Goal: Transaction & Acquisition: Purchase product/service

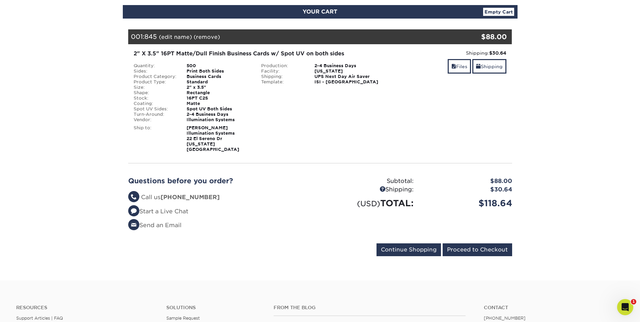
scroll to position [101, 0]
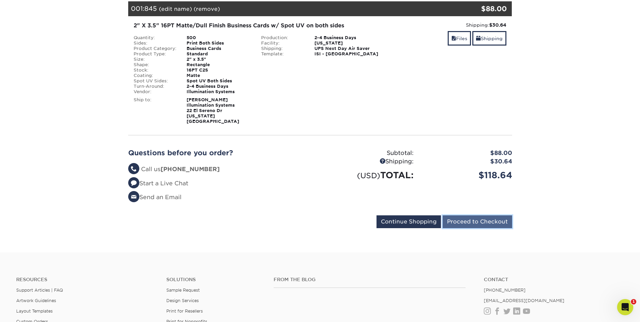
click at [477, 221] on input "Proceed to Checkout" at bounding box center [477, 221] width 69 height 13
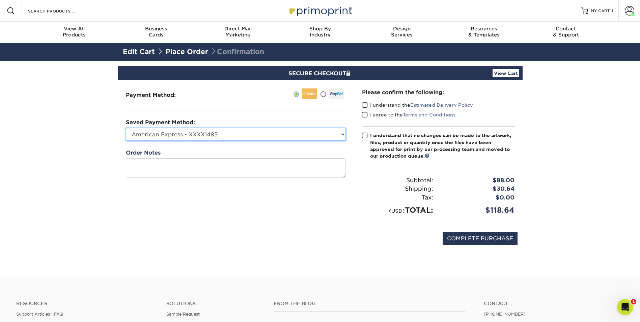
click at [331, 137] on select "American Express - XXXX1485 American Express - XXXX2269 American Express - XXXX…" at bounding box center [236, 134] width 220 height 13
click at [364, 132] on div "Please confirm the following: I understand the Estimated Delivery Policy I agre…" at bounding box center [438, 151] width 152 height 127
click at [367, 107] on span at bounding box center [365, 105] width 6 height 6
click at [0, 0] on input "I understand the Estimated Delivery Policy" at bounding box center [0, 0] width 0 height 0
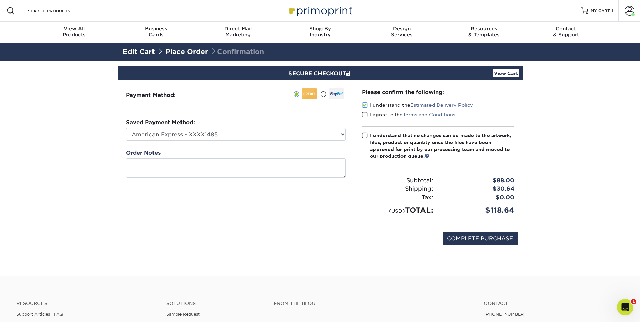
click at [364, 115] on span at bounding box center [365, 115] width 6 height 6
click at [0, 0] on input "I agree to the Terms and Conditions" at bounding box center [0, 0] width 0 height 0
click at [367, 133] on span at bounding box center [365, 135] width 6 height 6
click at [0, 0] on input "I understand that no changes can be made to the artwork, files, product or quan…" at bounding box center [0, 0] width 0 height 0
click at [149, 52] on link "Edit Cart" at bounding box center [139, 52] width 32 height 8
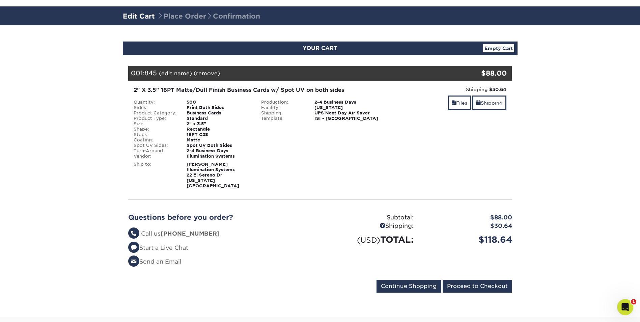
scroll to position [101, 0]
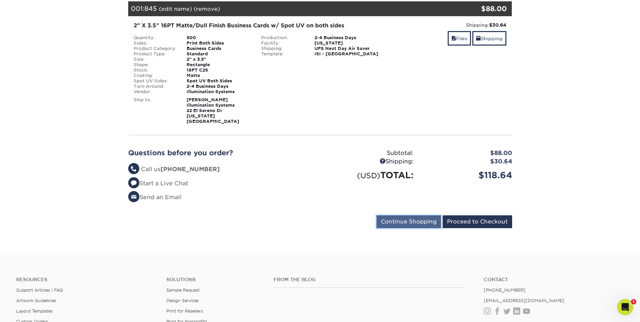
click at [411, 220] on input "Continue Shopping" at bounding box center [408, 221] width 64 height 13
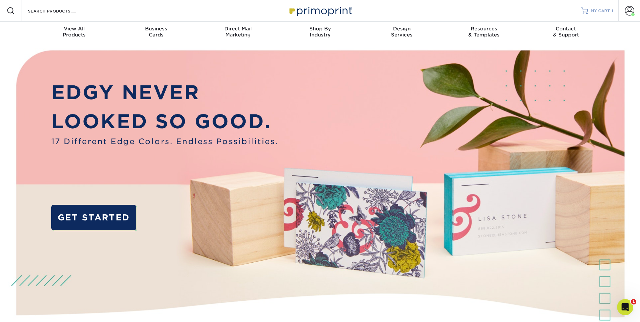
click at [595, 11] on span "MY CART" at bounding box center [600, 11] width 19 height 6
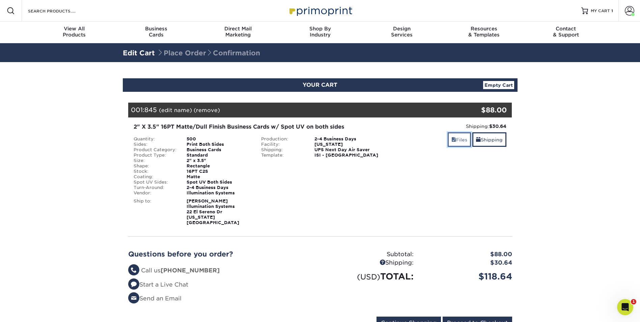
click at [458, 140] on link "Files" at bounding box center [459, 139] width 23 height 15
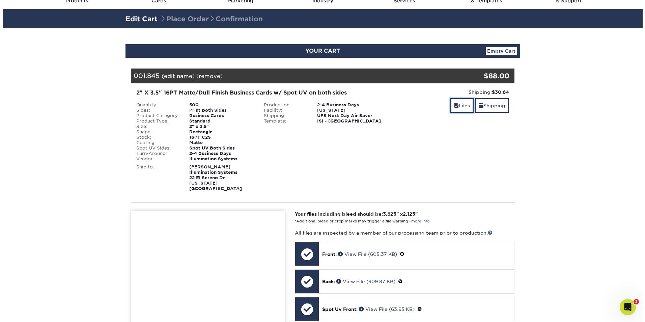
scroll to position [34, 0]
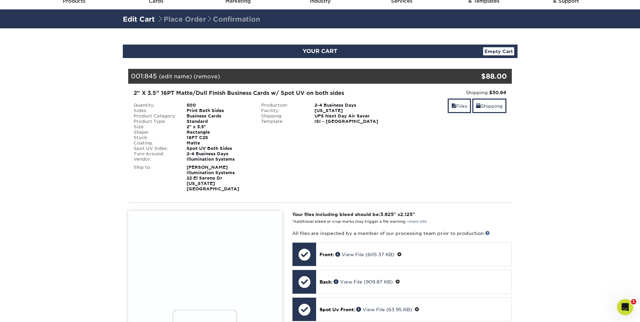
click at [179, 77] on link "(edit name)" at bounding box center [175, 76] width 33 height 6
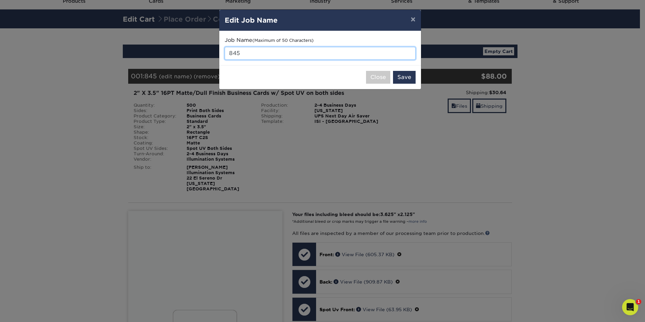
drag, startPoint x: 219, startPoint y: 56, endPoint x: 213, endPoint y: 57, distance: 6.8
click at [213, 57] on div "× Edit Job Name Job Name (Maximum of 50 Characters) 845 Close Save" at bounding box center [322, 161] width 645 height 322
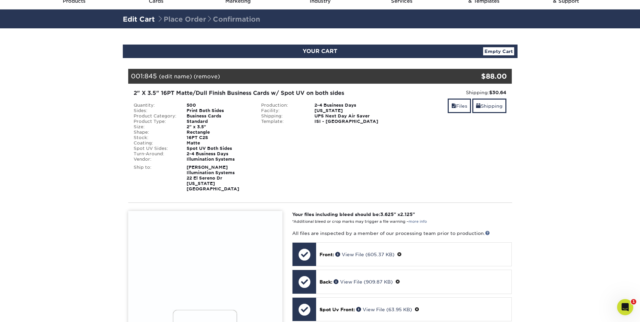
click at [180, 77] on link "(edit name)" at bounding box center [175, 76] width 33 height 6
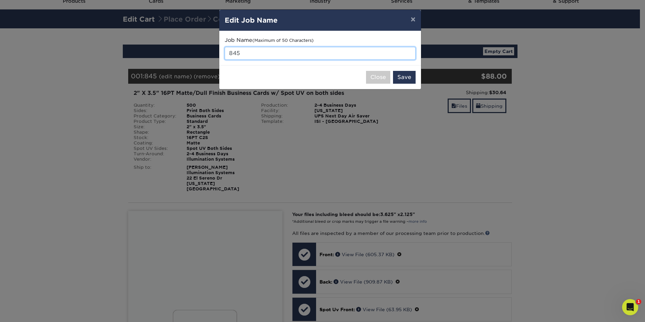
click at [256, 55] on input "845" at bounding box center [320, 53] width 191 height 13
type input "8"
type input "k"
type input "[PERSON_NAME]"
click at [407, 80] on button "Save" at bounding box center [404, 77] width 23 height 13
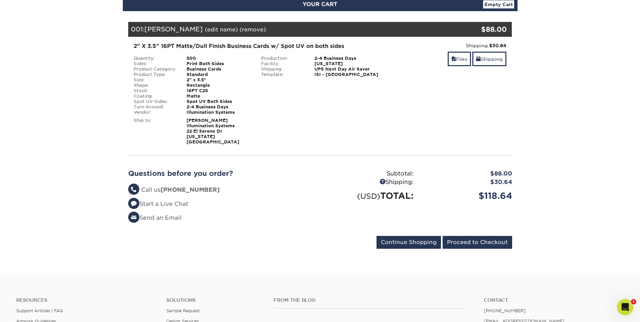
scroll to position [101, 0]
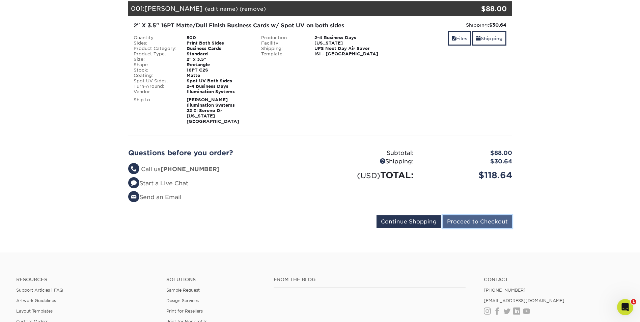
click at [466, 220] on input "Proceed to Checkout" at bounding box center [477, 221] width 69 height 13
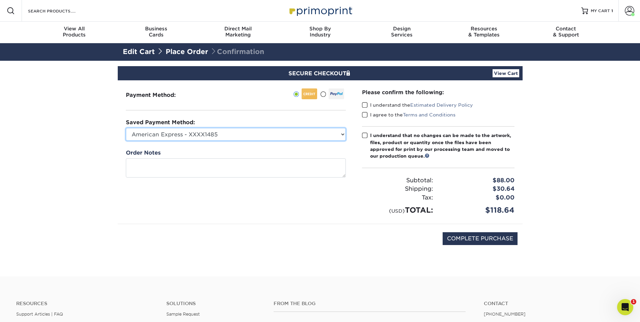
click at [342, 134] on select "American Express - XXXX1485 American Express - XXXX2269 American Express - XXXX…" at bounding box center [236, 134] width 220 height 13
select select "70590"
click at [126, 128] on select "American Express - XXXX1485 American Express - XXXX2269 American Express - XXXX…" at bounding box center [236, 134] width 220 height 13
click at [364, 105] on span at bounding box center [365, 105] width 6 height 6
click at [0, 0] on input "I understand the Estimated Delivery Policy" at bounding box center [0, 0] width 0 height 0
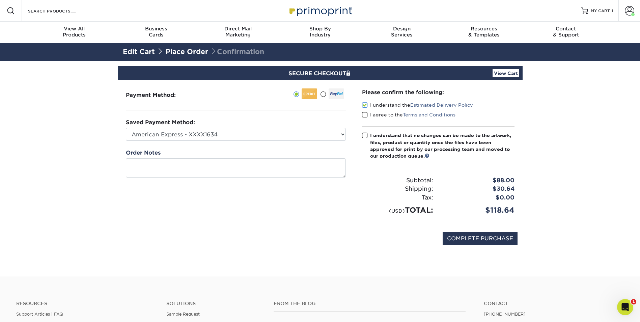
click at [366, 115] on span at bounding box center [365, 115] width 6 height 6
click at [0, 0] on input "I agree to the Terms and Conditions" at bounding box center [0, 0] width 0 height 0
click at [367, 136] on span at bounding box center [365, 135] width 6 height 6
click at [0, 0] on input "I understand that no changes can be made to the artwork, files, product or quan…" at bounding box center [0, 0] width 0 height 0
click at [484, 237] on input "COMPLETE PURCHASE" at bounding box center [480, 238] width 75 height 13
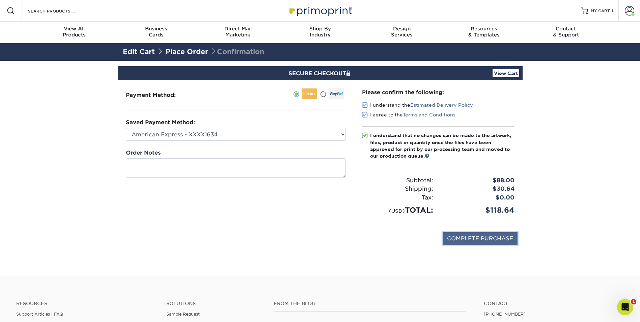
type input "PROCESSING, PLEASE WAIT..."
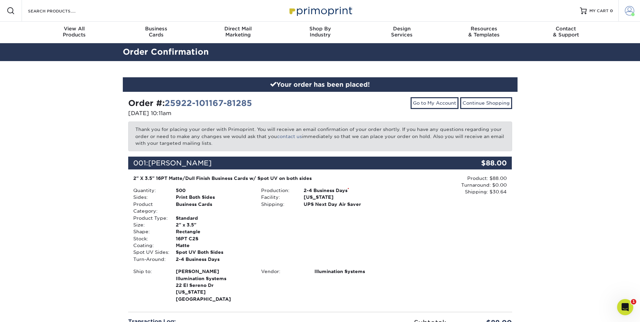
click at [631, 9] on span at bounding box center [629, 10] width 9 height 9
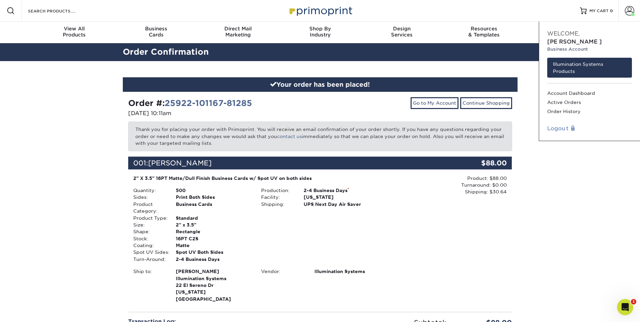
click at [562, 124] on link "Logout" at bounding box center [589, 128] width 85 height 8
